Goal: Task Accomplishment & Management: Complete application form

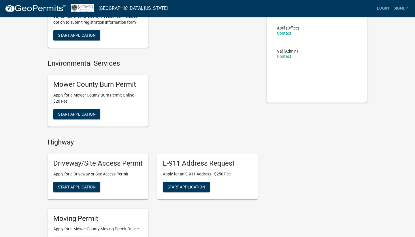
scroll to position [58, 0]
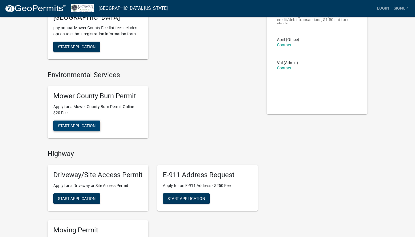
click at [80, 125] on span "Start Application" at bounding box center [77, 125] width 38 height 5
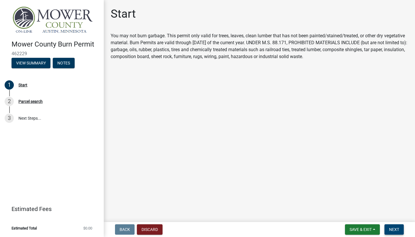
click at [391, 230] on span "Next" at bounding box center [394, 229] width 10 height 5
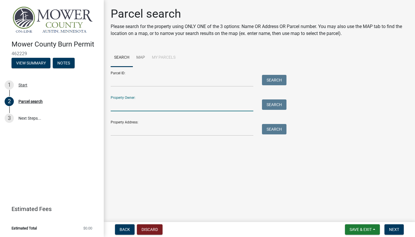
click at [130, 106] on input "Property Owner:" at bounding box center [182, 105] width 143 height 12
click at [130, 130] on input "Property Address:" at bounding box center [182, 130] width 143 height 12
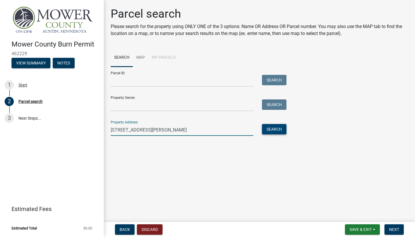
type input "78262 115th St , Leroy,MN 55951"
click at [273, 128] on button "Search" at bounding box center [274, 129] width 25 height 10
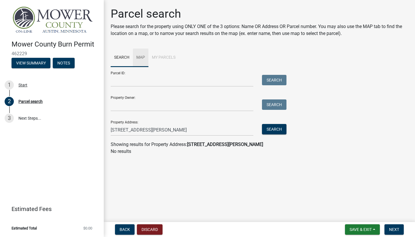
click at [141, 57] on link "Map" at bounding box center [141, 57] width 16 height 18
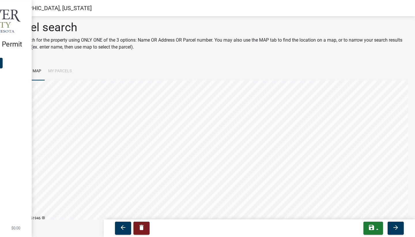
scroll to position [0, 0]
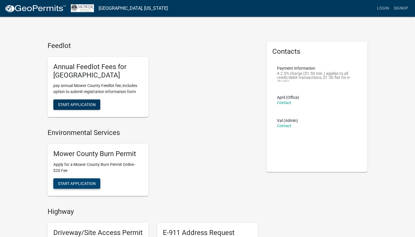
click at [76, 184] on button "Start Application" at bounding box center [76, 183] width 47 height 10
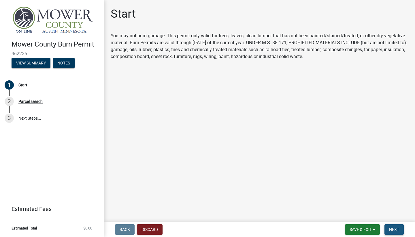
click at [395, 229] on span "Next" at bounding box center [394, 229] width 10 height 5
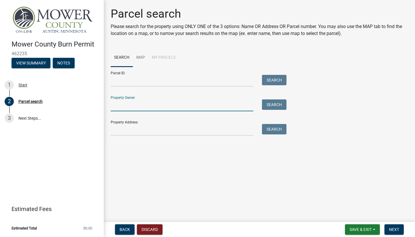
click at [146, 106] on input "Property Owner:" at bounding box center [182, 105] width 143 height 12
click at [279, 106] on button "Search" at bounding box center [274, 104] width 25 height 10
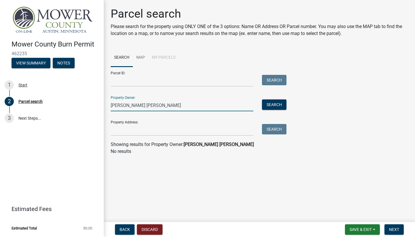
click at [162, 106] on input "[PERSON_NAME] [PERSON_NAME]" at bounding box center [182, 105] width 143 height 12
type input "M"
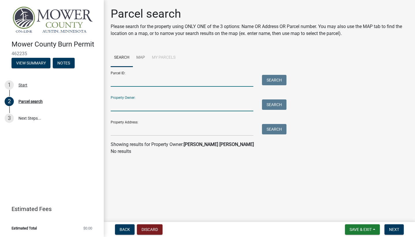
click at [136, 83] on input "Parcel ID:" at bounding box center [182, 81] width 143 height 12
type input "09.026.0030"
click at [279, 79] on button "Search" at bounding box center [274, 80] width 25 height 10
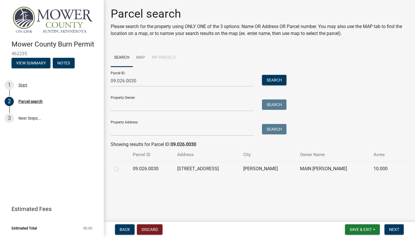
click at [121, 165] on label at bounding box center [121, 165] width 0 height 0
click at [121, 169] on input "radio" at bounding box center [123, 167] width 4 height 4
radio input "true"
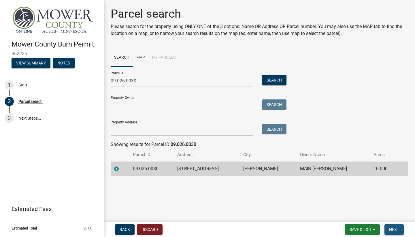
click at [394, 228] on span "Next" at bounding box center [394, 229] width 10 height 5
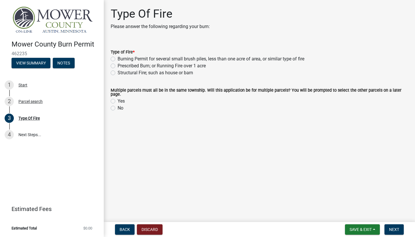
click at [118, 59] on label "Burning Permit for several small brush piles, less than one acre of area, or si…" at bounding box center [211, 58] width 187 height 7
click at [118, 59] on input "Burning Permit for several small brush piles, less than one acre of area, or si…" at bounding box center [120, 57] width 4 height 4
radio input "true"
click at [118, 107] on label "No" at bounding box center [121, 107] width 6 height 7
click at [118, 107] on input "No" at bounding box center [120, 106] width 4 height 4
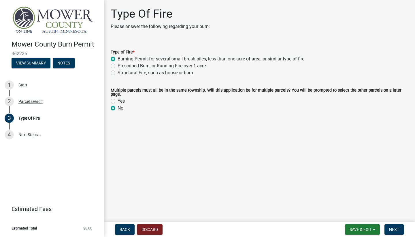
radio input "true"
click at [394, 229] on span "Next" at bounding box center [394, 229] width 10 height 5
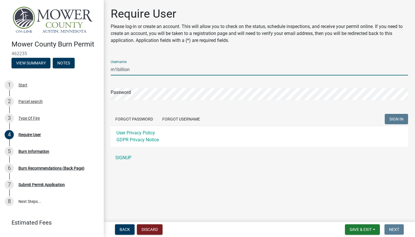
type input "m1billion"
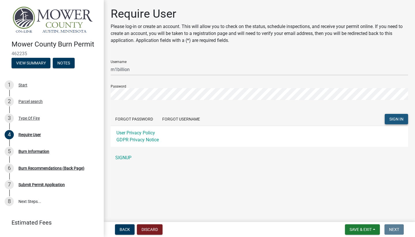
click at [396, 119] on span "SIGN IN" at bounding box center [397, 119] width 14 height 5
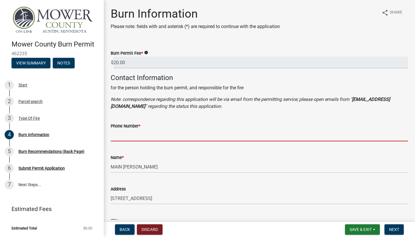
click at [131, 137] on input "Phone Number *" at bounding box center [260, 135] width 298 height 12
type input "5072510594"
click at [215, 122] on div "Phone Number * 5072510594" at bounding box center [260, 127] width 298 height 27
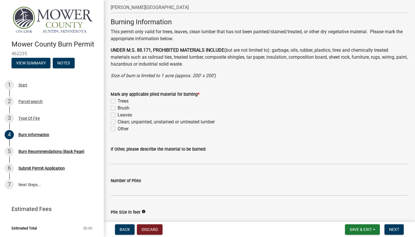
scroll to position [404, 0]
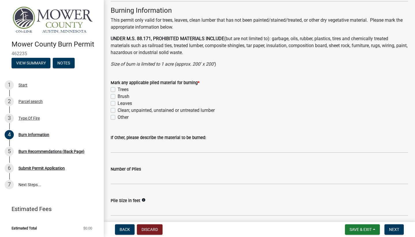
click at [118, 110] on label "Clean; unpainted, unstained or untreated lumber" at bounding box center [166, 110] width 97 height 7
click at [118, 110] on input "Clean; unpainted, unstained or untreated lumber" at bounding box center [120, 109] width 4 height 4
checkbox input "true"
checkbox input "false"
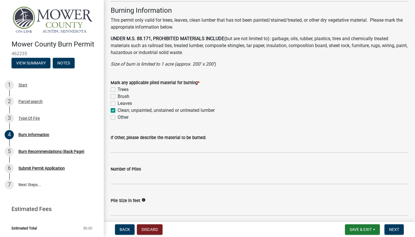
checkbox input "false"
checkbox input "true"
checkbox input "false"
click at [118, 100] on label "Leaves" at bounding box center [125, 103] width 14 height 7
click at [118, 100] on input "Leaves" at bounding box center [120, 102] width 4 height 4
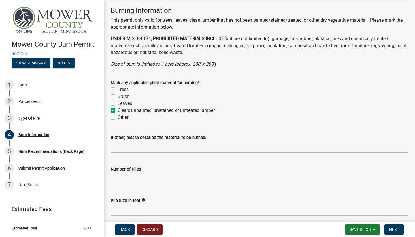
checkbox input "true"
checkbox input "false"
checkbox input "true"
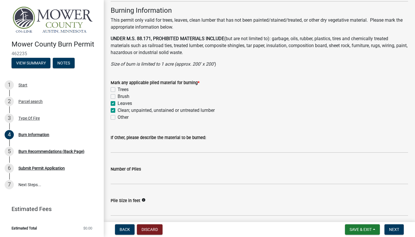
checkbox input "false"
click at [118, 95] on label "Brush" at bounding box center [124, 96] width 12 height 7
click at [118, 95] on input "Brush" at bounding box center [120, 95] width 4 height 4
checkbox input "true"
checkbox input "false"
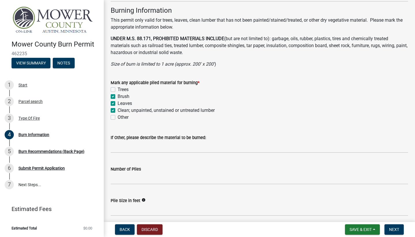
checkbox input "true"
checkbox input "false"
click at [118, 89] on label "Trees" at bounding box center [123, 89] width 11 height 7
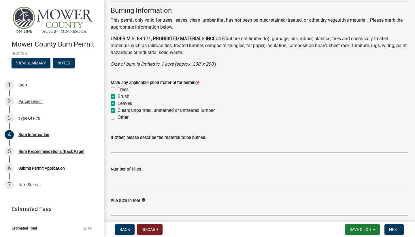
click at [118, 89] on input "Trees" at bounding box center [120, 88] width 4 height 4
checkbox input "true"
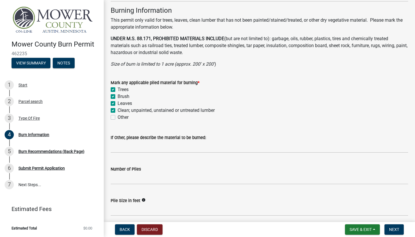
checkbox input "false"
click at [129, 179] on input "Number of Piles" at bounding box center [260, 178] width 298 height 12
type input "3"
click at [266, 132] on div "If Other, please describe the material to be burned:" at bounding box center [260, 139] width 298 height 27
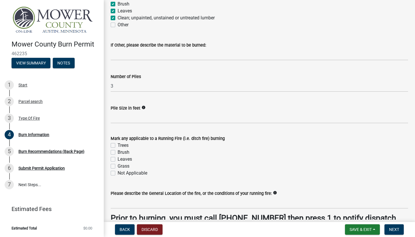
scroll to position [508, 0]
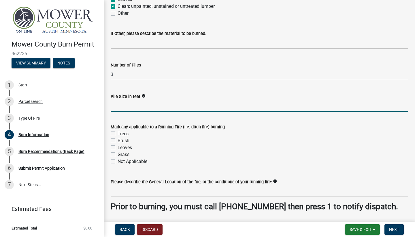
click at [134, 106] on input "Pile Size in feet" at bounding box center [260, 106] width 298 height 12
type input "20"
click at [273, 127] on div "Mark any applicable to a Running Fire (i.e. ditch fire) burning" at bounding box center [260, 126] width 298 height 7
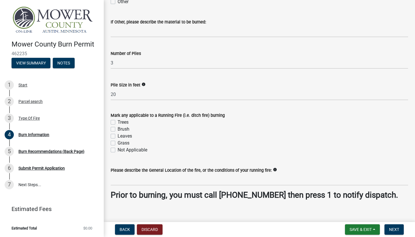
scroll to position [521, 0]
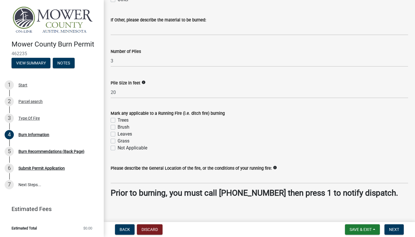
click at [118, 119] on label "Trees" at bounding box center [123, 120] width 11 height 7
click at [118, 119] on input "Trees" at bounding box center [120, 119] width 4 height 4
checkbox input "true"
checkbox input "false"
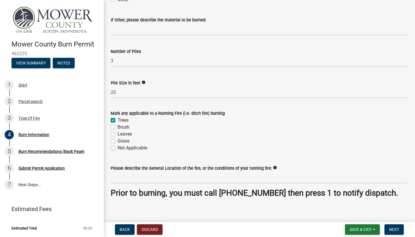
checkbox input "false"
click at [118, 127] on label "Brush" at bounding box center [124, 126] width 12 height 7
click at [118, 127] on input "Brush" at bounding box center [120, 125] width 4 height 4
checkbox input "true"
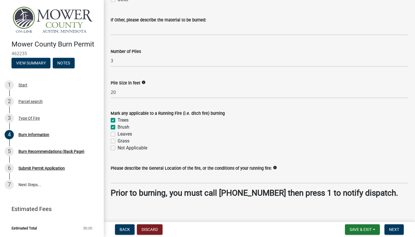
checkbox input "true"
checkbox input "false"
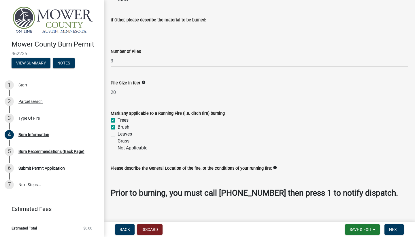
click at [118, 133] on label "Leaves" at bounding box center [125, 133] width 14 height 7
click at [118, 133] on input "Leaves" at bounding box center [120, 132] width 4 height 4
checkbox input "true"
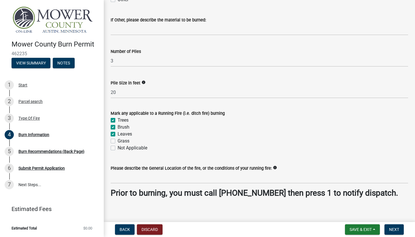
checkbox input "true"
checkbox input "false"
click at [118, 140] on label "Grass" at bounding box center [124, 140] width 12 height 7
click at [118, 140] on input "Grass" at bounding box center [120, 139] width 4 height 4
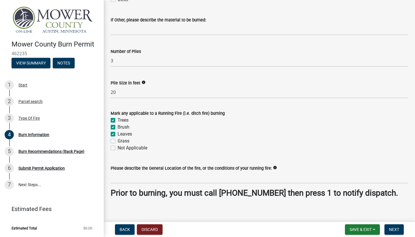
checkbox input "true"
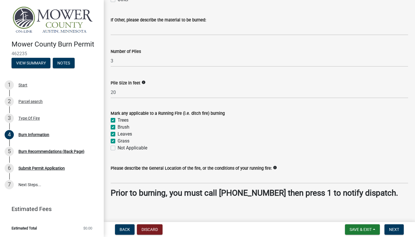
checkbox input "false"
click at [260, 137] on div "Grass" at bounding box center [260, 140] width 298 height 7
click at [127, 178] on input "Please describe the General Location of the fire, or the conditions of your run…" at bounding box center [260, 177] width 298 height 12
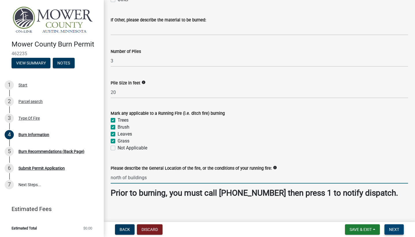
type input "north of buildings"
click at [394, 228] on span "Next" at bounding box center [394, 229] width 10 height 5
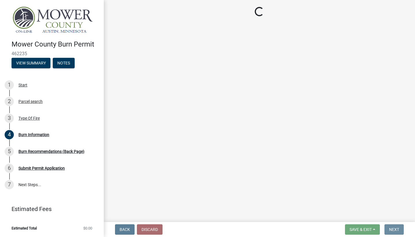
scroll to position [0, 0]
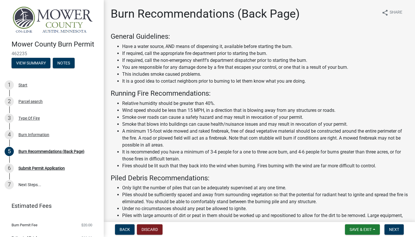
click at [312, 102] on li "Relative humidity should be greater than 40%." at bounding box center [265, 103] width 286 height 7
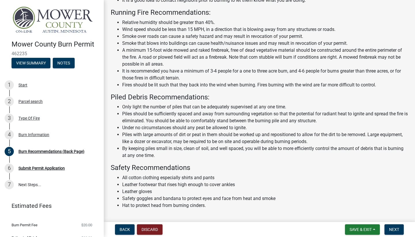
scroll to position [92, 0]
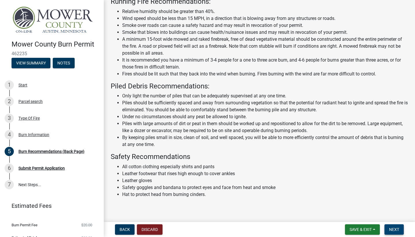
click at [395, 227] on span "Next" at bounding box center [394, 229] width 10 height 5
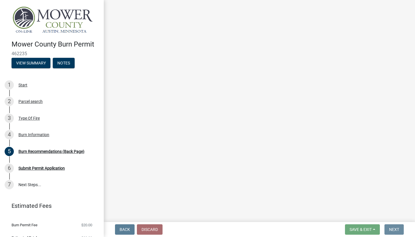
scroll to position [0, 0]
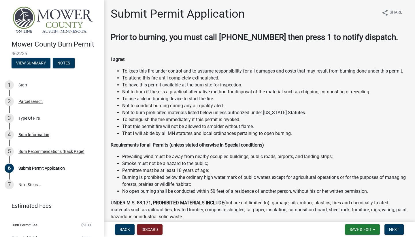
click at [316, 141] on p "Requirements for all Permits (unless stated otherwise in Special conditions)" at bounding box center [260, 144] width 298 height 7
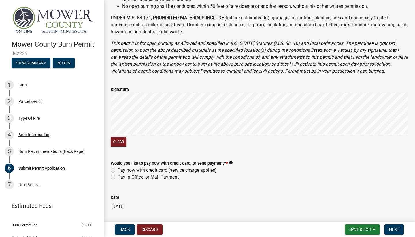
scroll to position [196, 0]
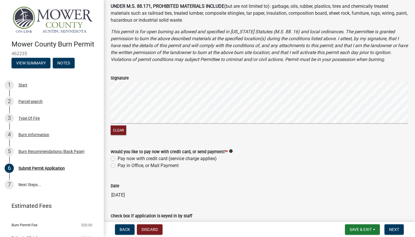
click at [135, 79] on div "Signature" at bounding box center [260, 77] width 298 height 7
click at [118, 158] on label "Pay now with credit card (service charge applies)" at bounding box center [167, 158] width 99 height 7
click at [118, 158] on input "Pay now with credit card (service charge applies)" at bounding box center [120, 157] width 4 height 4
radio input "true"
click at [266, 158] on div "Pay now with credit card (service charge applies)" at bounding box center [260, 158] width 298 height 7
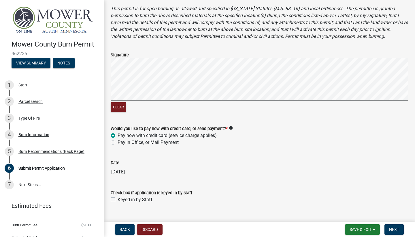
scroll to position [225, 0]
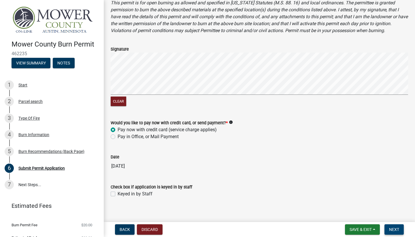
click at [395, 227] on span "Next" at bounding box center [394, 229] width 10 height 5
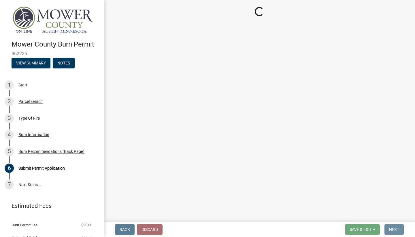
scroll to position [0, 0]
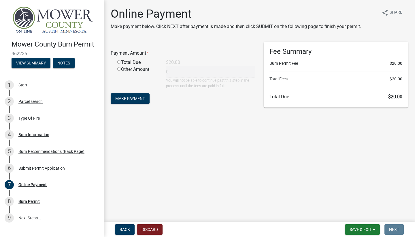
click at [120, 62] on input "radio" at bounding box center [119, 62] width 4 height 4
radio input "true"
type input "20"
click at [131, 98] on span "Make Payment" at bounding box center [130, 98] width 30 height 5
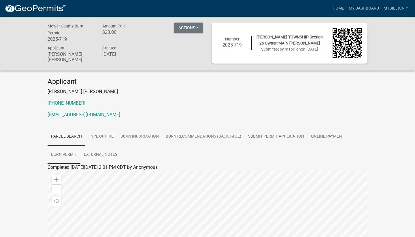
click at [62, 153] on link "Burn Permit" at bounding box center [64, 154] width 33 height 18
click at [56, 172] on link "Burn Permit" at bounding box center [60, 173] width 24 height 5
